Goal: Contribute content: Add original content to the website for others to see

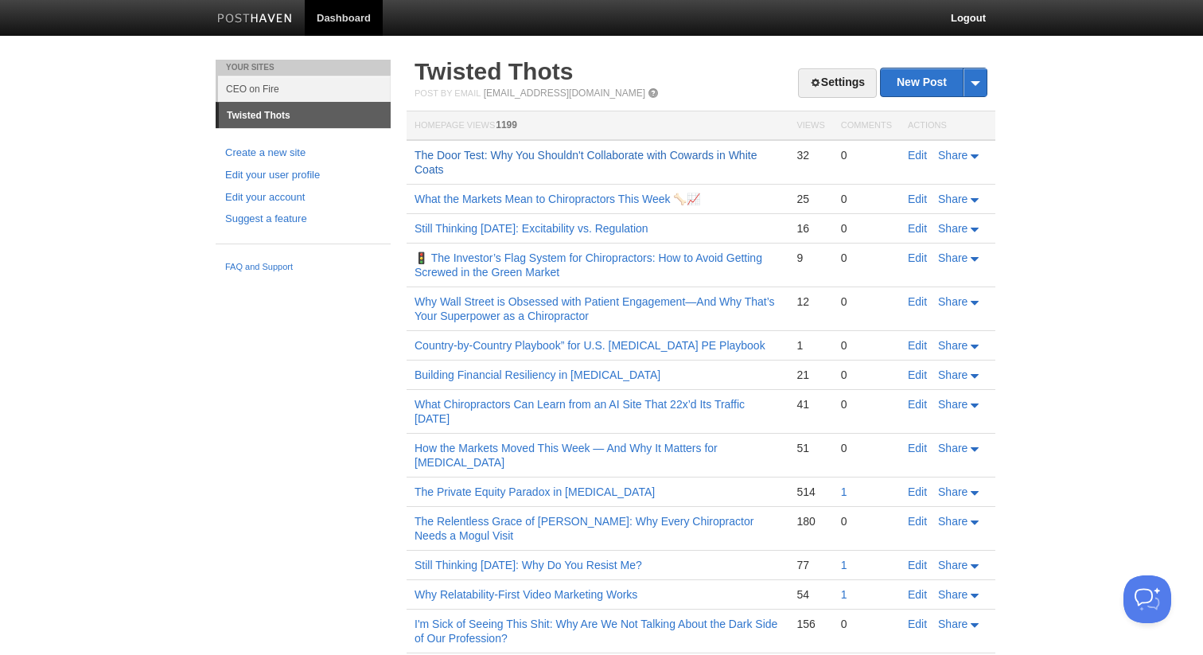
click at [553, 158] on link "The Door Test: Why You Shouldn't Collaborate with Cowards in White Coats" at bounding box center [586, 162] width 342 height 27
click at [906, 91] on link "New Post" at bounding box center [934, 82] width 106 height 28
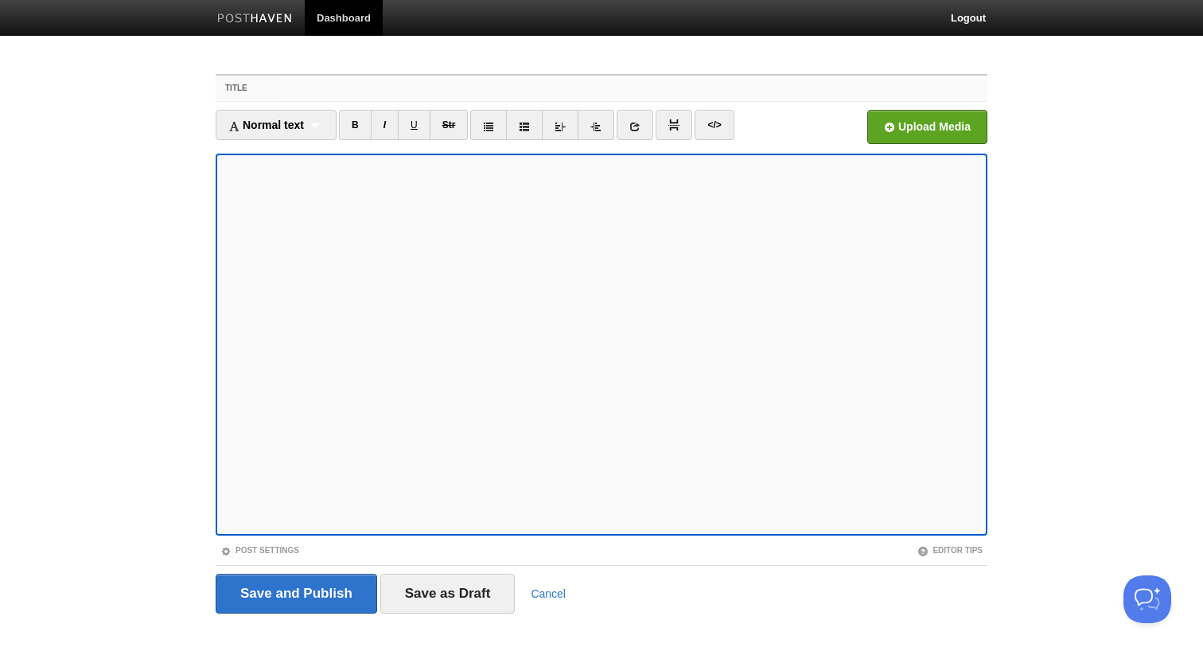
click at [418, 84] on input "Title" at bounding box center [633, 88] width 707 height 25
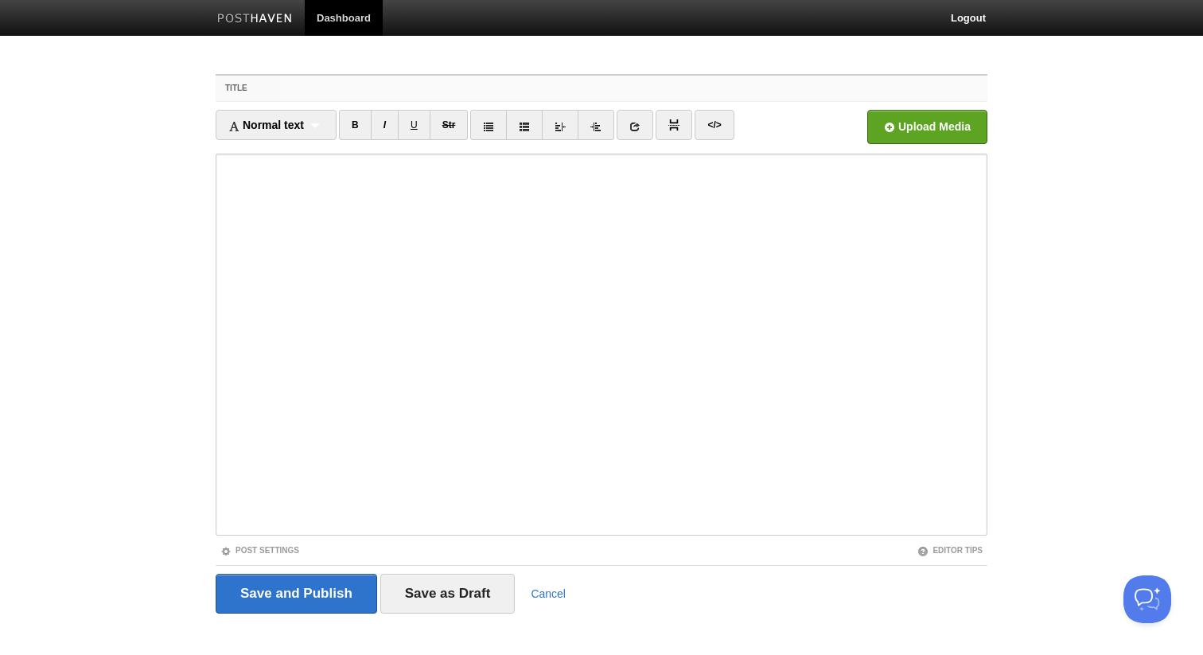
paste input "Regen Medicine Just Got a Jet Engine — Why Chiropractors Should Pay Attention"
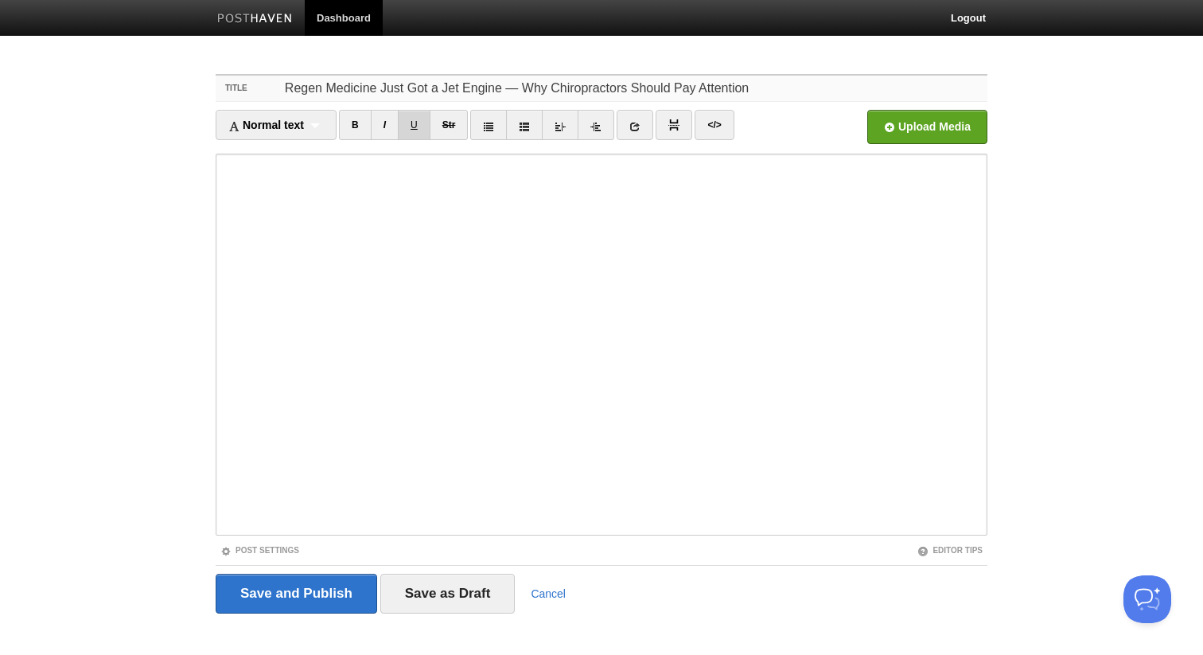
type input "Regen Medicine Just Got a Jet Engine — Why Chiropractors Should Pay Attention"
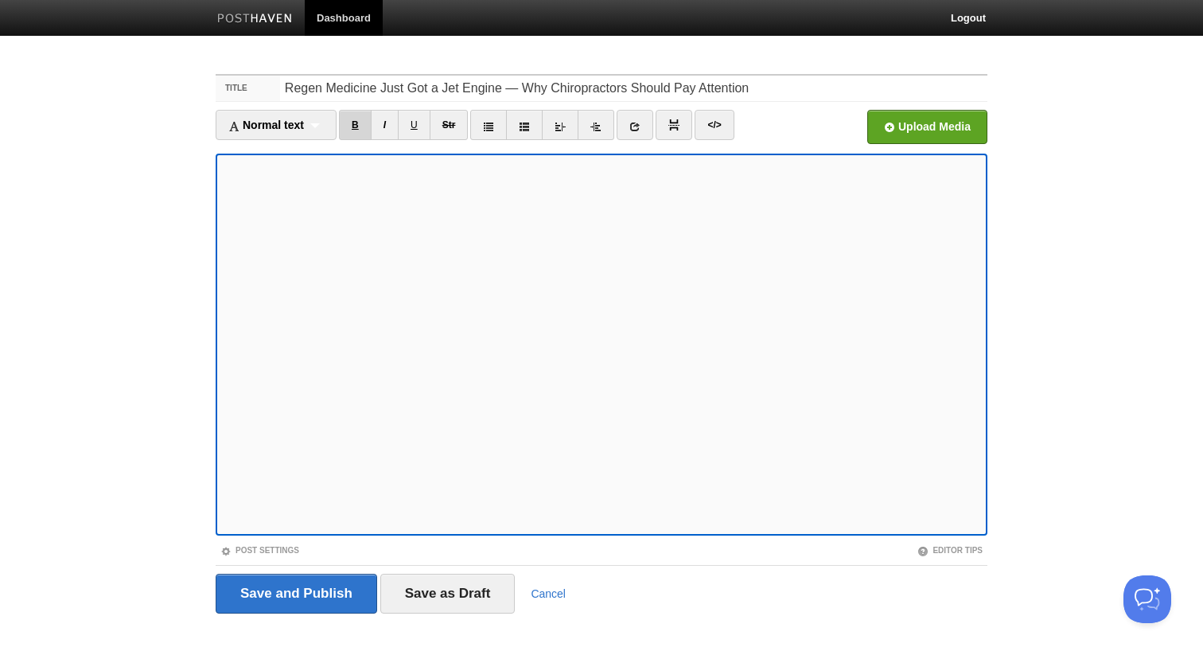
click at [348, 124] on link "B" at bounding box center [355, 125] width 33 height 30
click at [641, 138] on link at bounding box center [635, 125] width 37 height 30
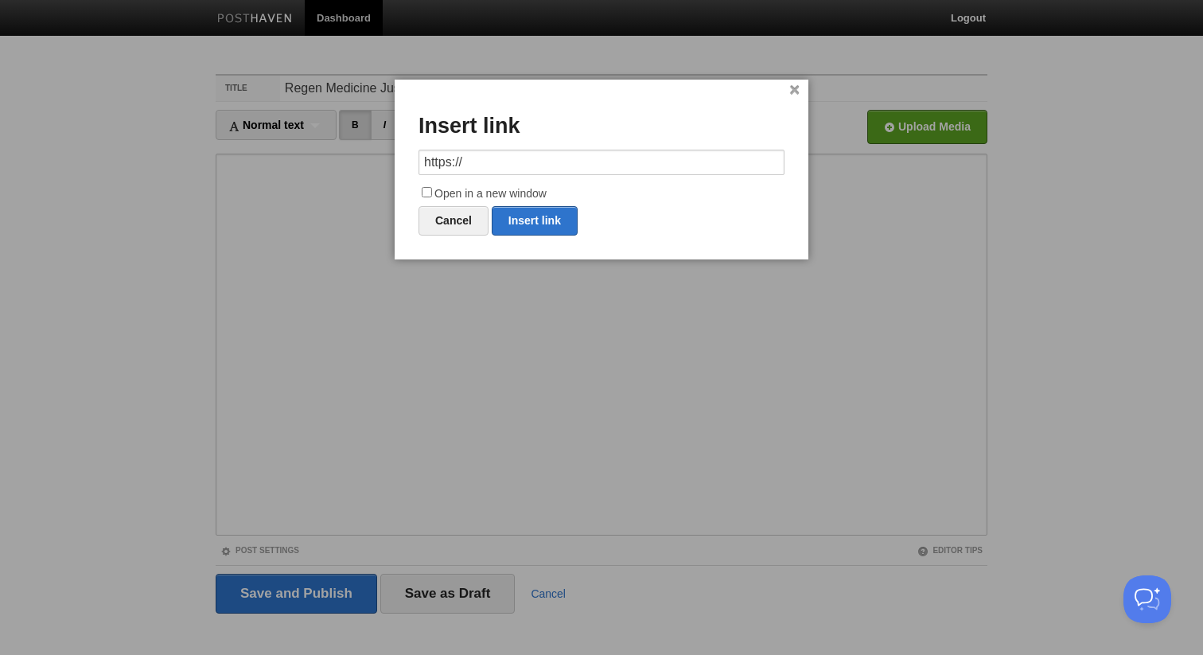
type input "[URL][DOMAIN_NAME]"
click at [533, 153] on input "[URL][DOMAIN_NAME]" at bounding box center [602, 162] width 366 height 25
type input "[URL][DOMAIN_NAME]"
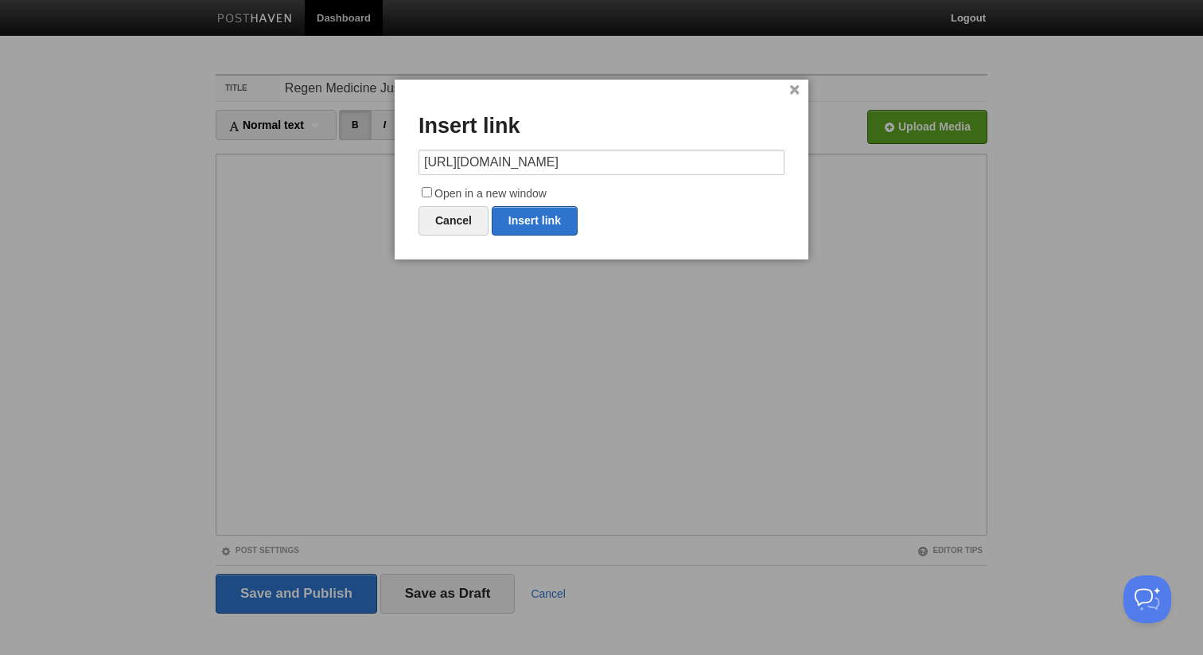
click at [430, 187] on input "Open in a new window" at bounding box center [427, 192] width 10 height 10
checkbox input "true"
click at [548, 226] on link "Insert link" at bounding box center [535, 220] width 86 height 29
type input "https://"
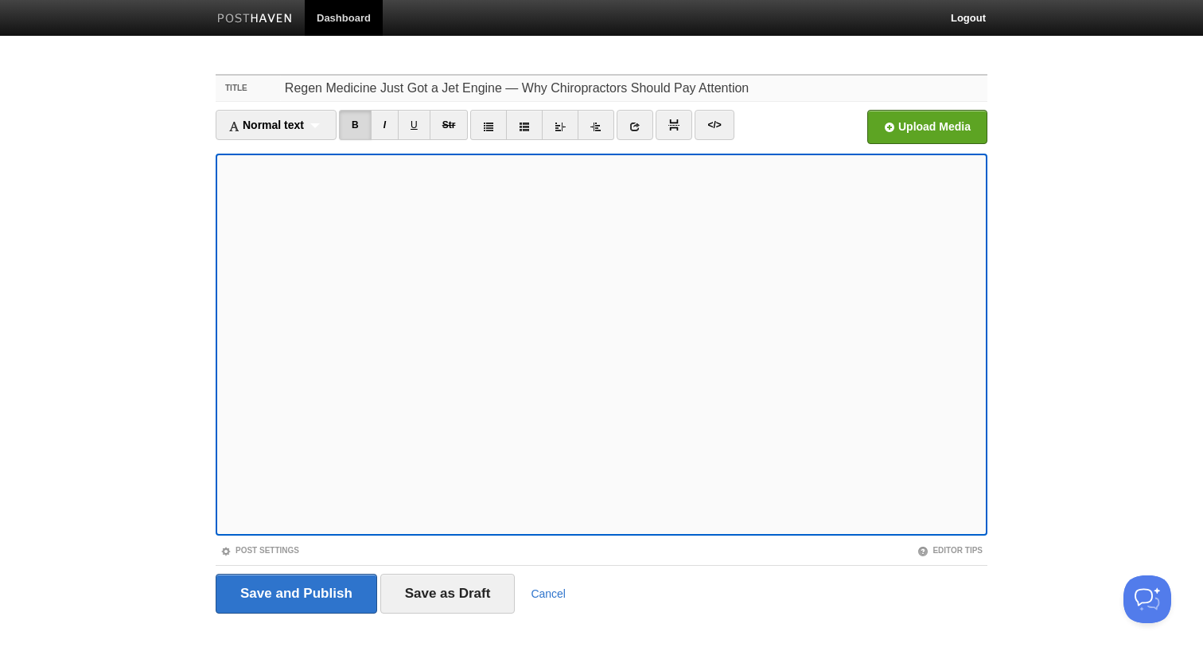
click at [512, 89] on input "Regen Medicine Just Got a Jet Engine — Why Chiropractors Should Pay Attention" at bounding box center [633, 88] width 707 height 25
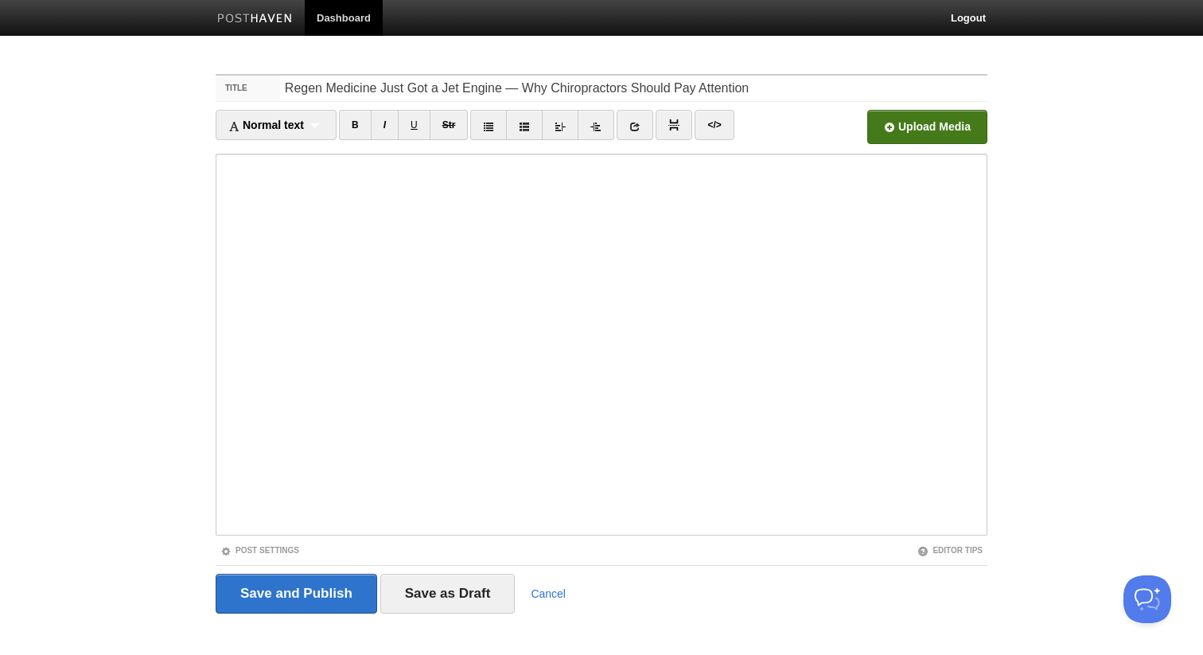
click at [917, 143] on span "Upload Media" at bounding box center [927, 127] width 120 height 34
click at [916, 131] on input "file" at bounding box center [447, 131] width 1205 height 81
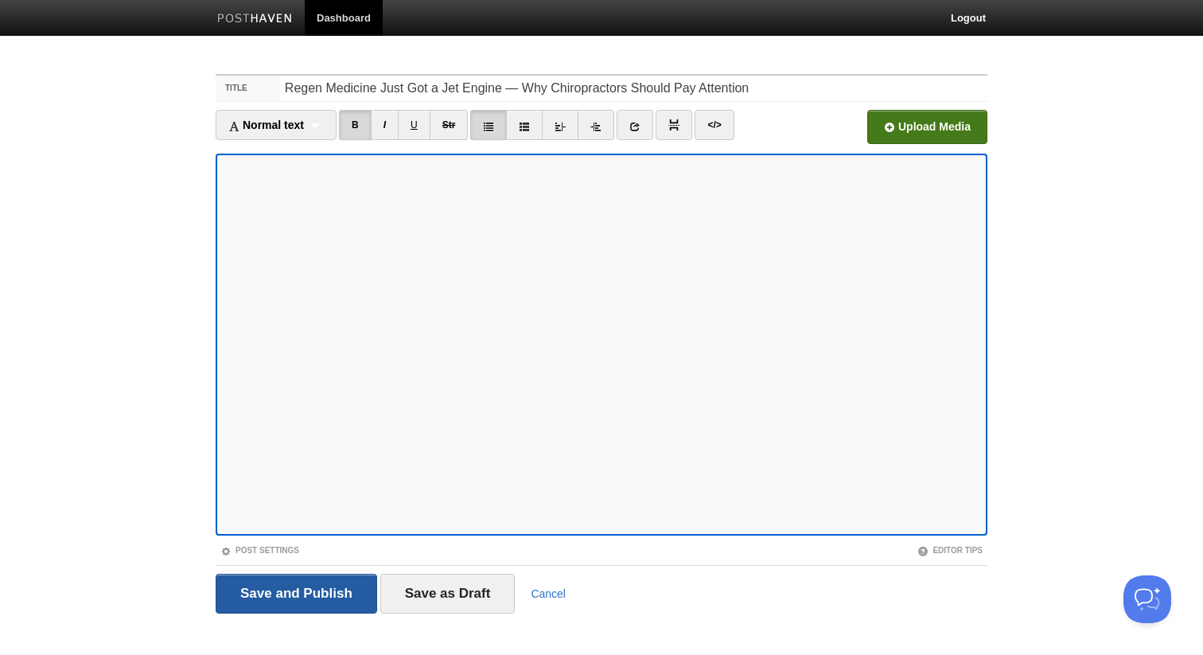
click at [325, 595] on input "Save and Publish" at bounding box center [297, 594] width 162 height 40
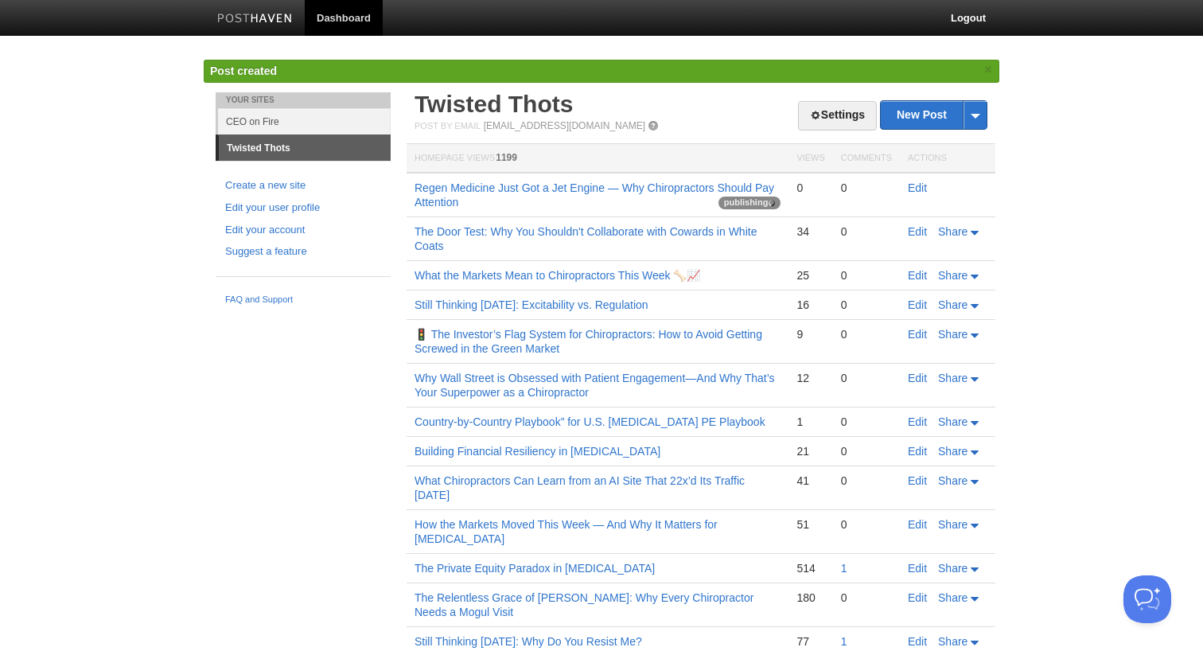
click at [486, 179] on td "Regen Medicine Just Got a Jet Engine — Why Chiropractors Should Pay Attention p…" at bounding box center [598, 195] width 382 height 45
click at [482, 189] on link "Regen Medicine Just Got a Jet Engine — Why Chiropractors Should Pay Attention" at bounding box center [595, 194] width 360 height 27
